Goal: Register for event/course

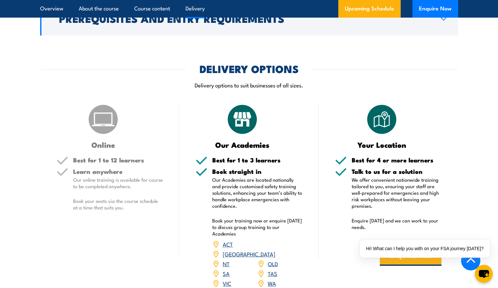
scroll to position [1104, 0]
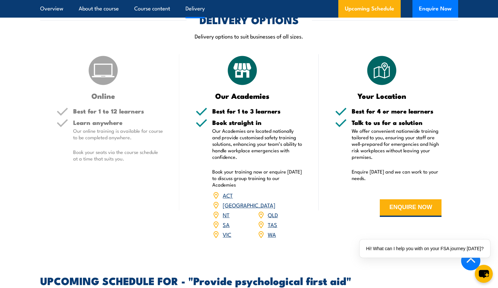
click at [108, 119] on h5 "Learn anywhere" at bounding box center [118, 122] width 90 height 6
click at [109, 72] on img at bounding box center [103, 70] width 33 height 33
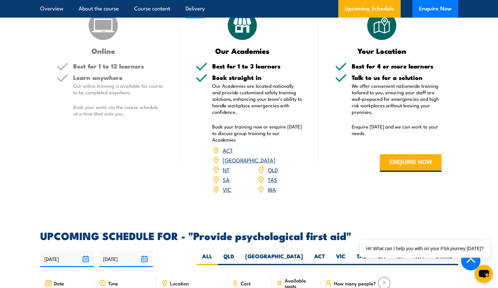
click at [269, 185] on span "WA" at bounding box center [272, 190] width 8 height 10
click at [271, 185] on link "WA" at bounding box center [272, 189] width 8 height 8
click at [274, 185] on link "WA" at bounding box center [272, 189] width 8 height 8
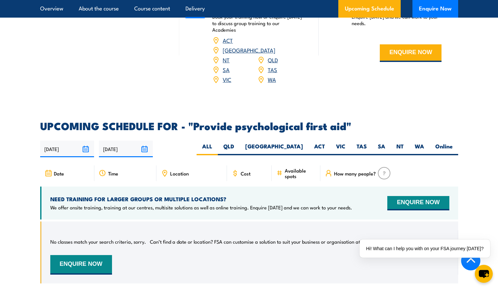
click at [274, 75] on link "WA" at bounding box center [272, 79] width 8 height 8
click at [417, 143] on label "WA" at bounding box center [419, 149] width 21 height 13
click at [424, 143] on input "WA" at bounding box center [426, 145] width 4 height 4
radio input "true"
click at [444, 143] on label "Online" at bounding box center [444, 149] width 28 height 13
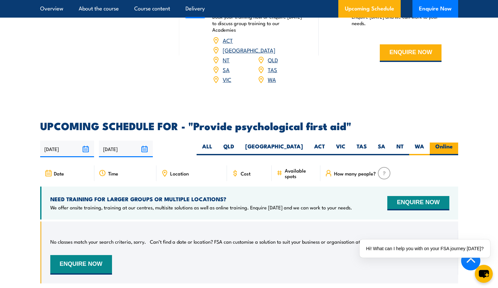
click at [452, 143] on input "Online" at bounding box center [454, 145] width 4 height 4
radio input "true"
